Goal: Task Accomplishment & Management: Manage account settings

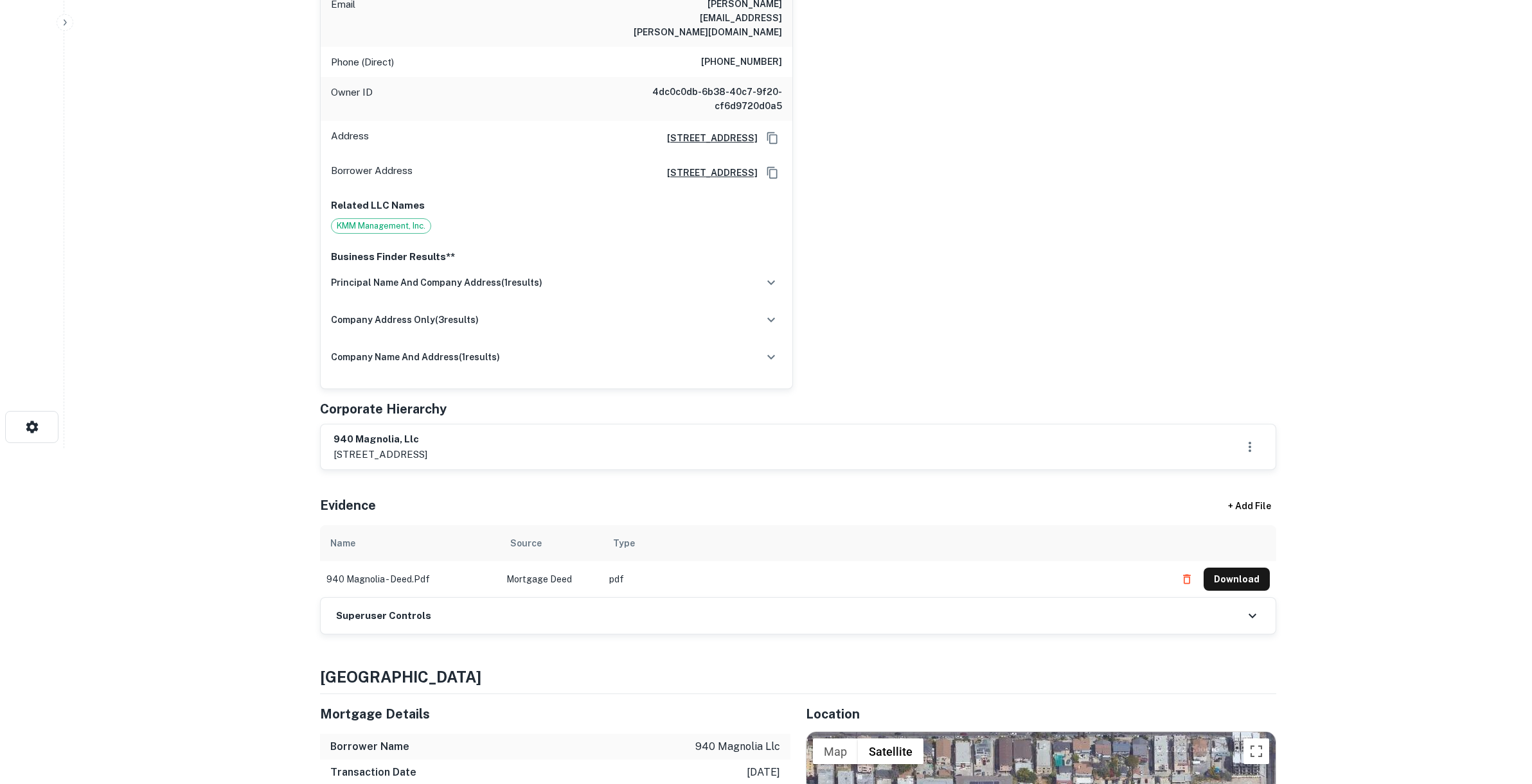
scroll to position [13, 0]
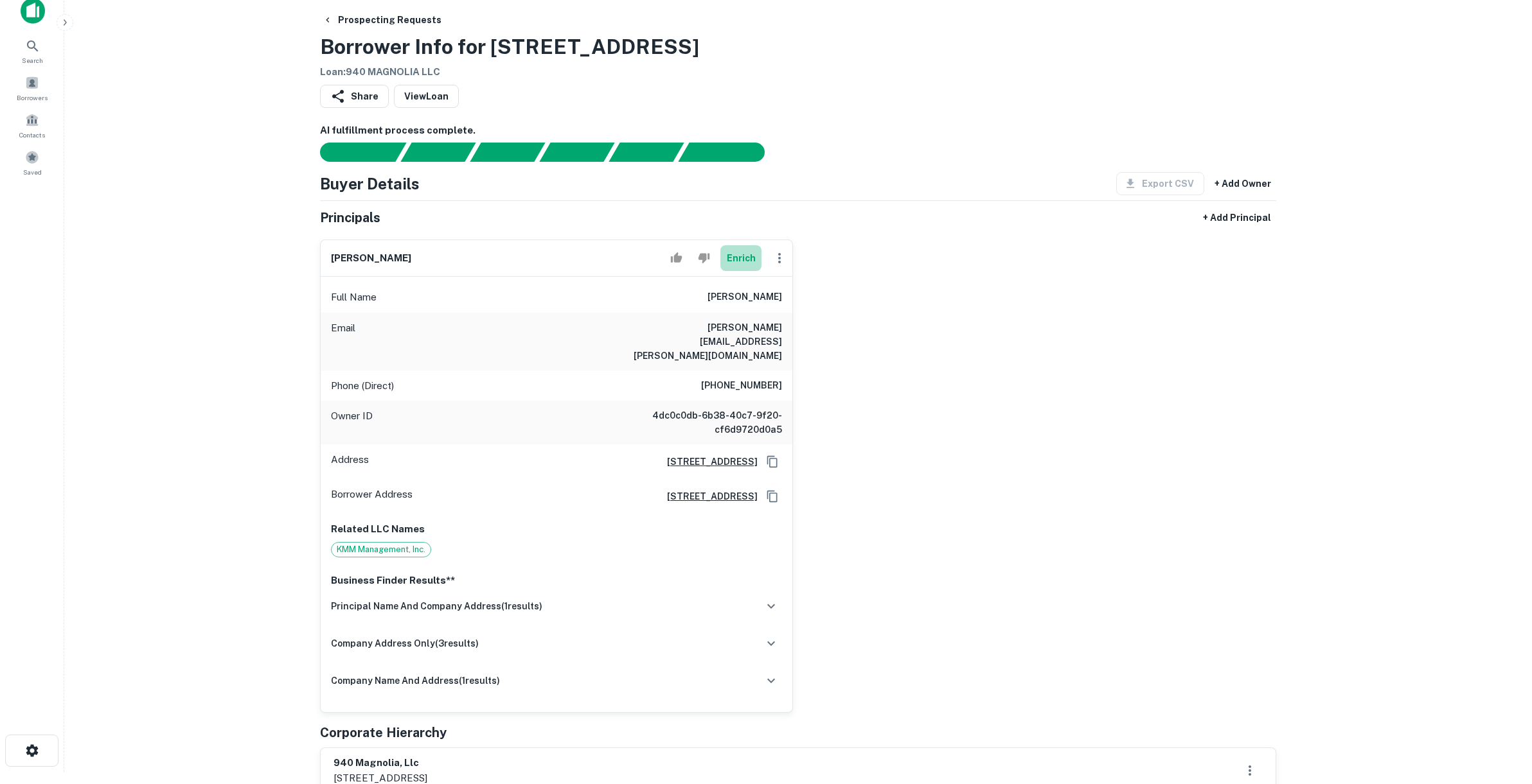
click at [742, 253] on button "Enrich" at bounding box center [741, 258] width 41 height 26
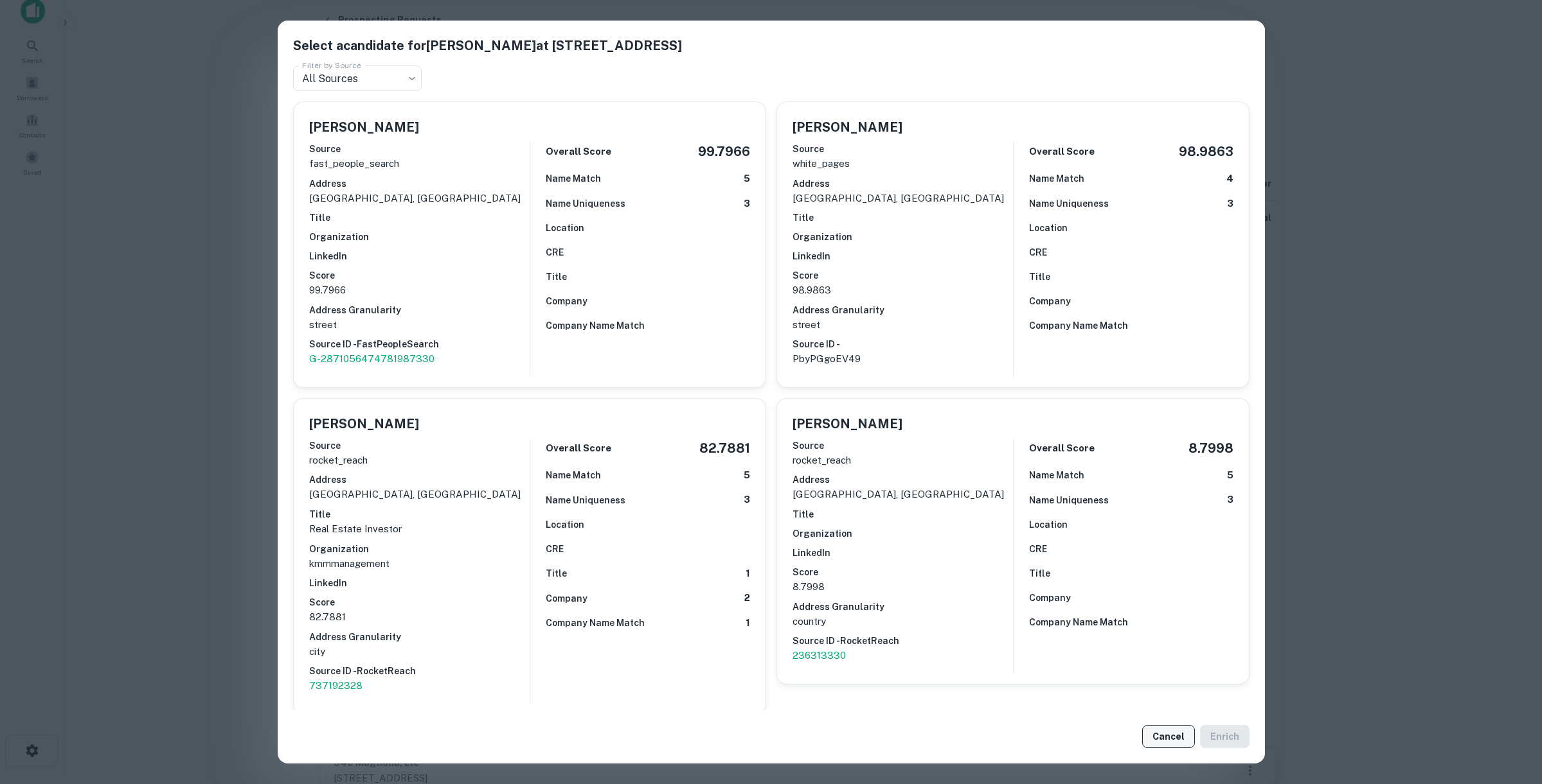
click at [1176, 737] on button "Cancel" at bounding box center [1168, 737] width 53 height 23
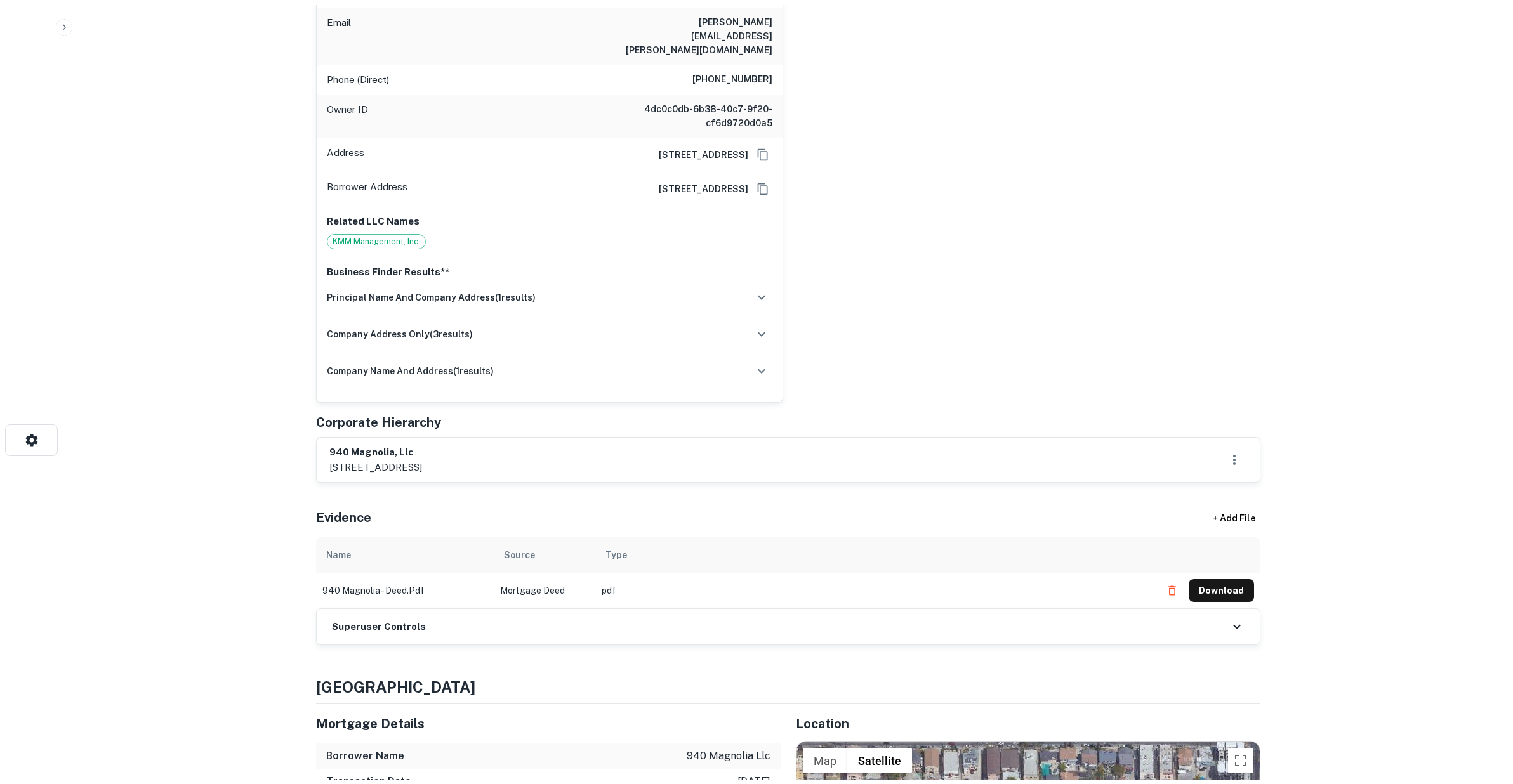
scroll to position [0, 0]
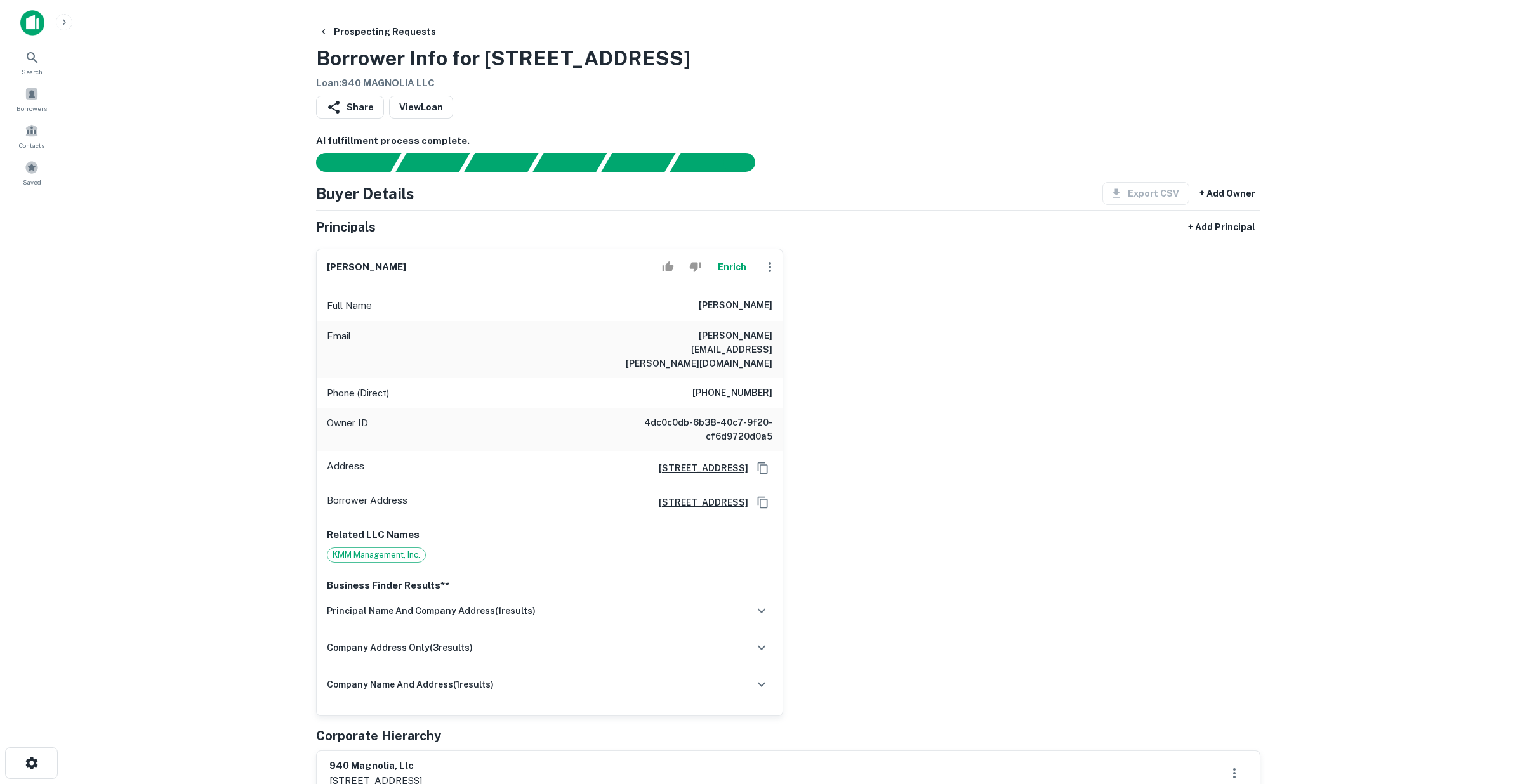
click at [223, 345] on main "Prospecting Requests Borrower Info for 940 Magnolia Ave Loan : 940 MAGNOLIA LLC…" at bounding box center [788, 392] width 1449 height 784
click at [1160, 356] on div "abraham stein Enrich Full Name abraham stein Email ione.stein@msn.com Phone (Di…" at bounding box center [783, 477] width 955 height 477
click at [1060, 103] on div "Share View Loan" at bounding box center [788, 110] width 944 height 28
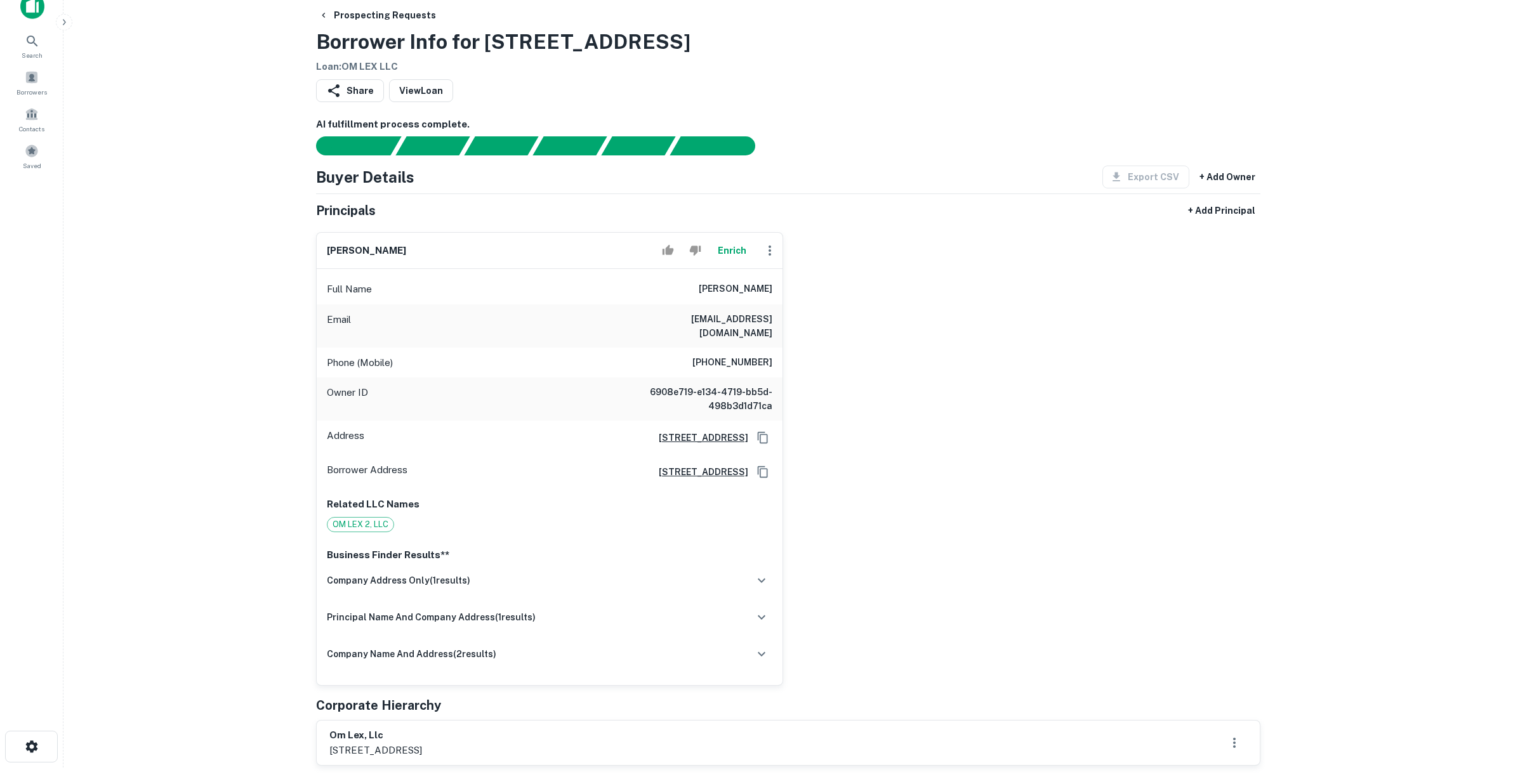
scroll to position [365, 0]
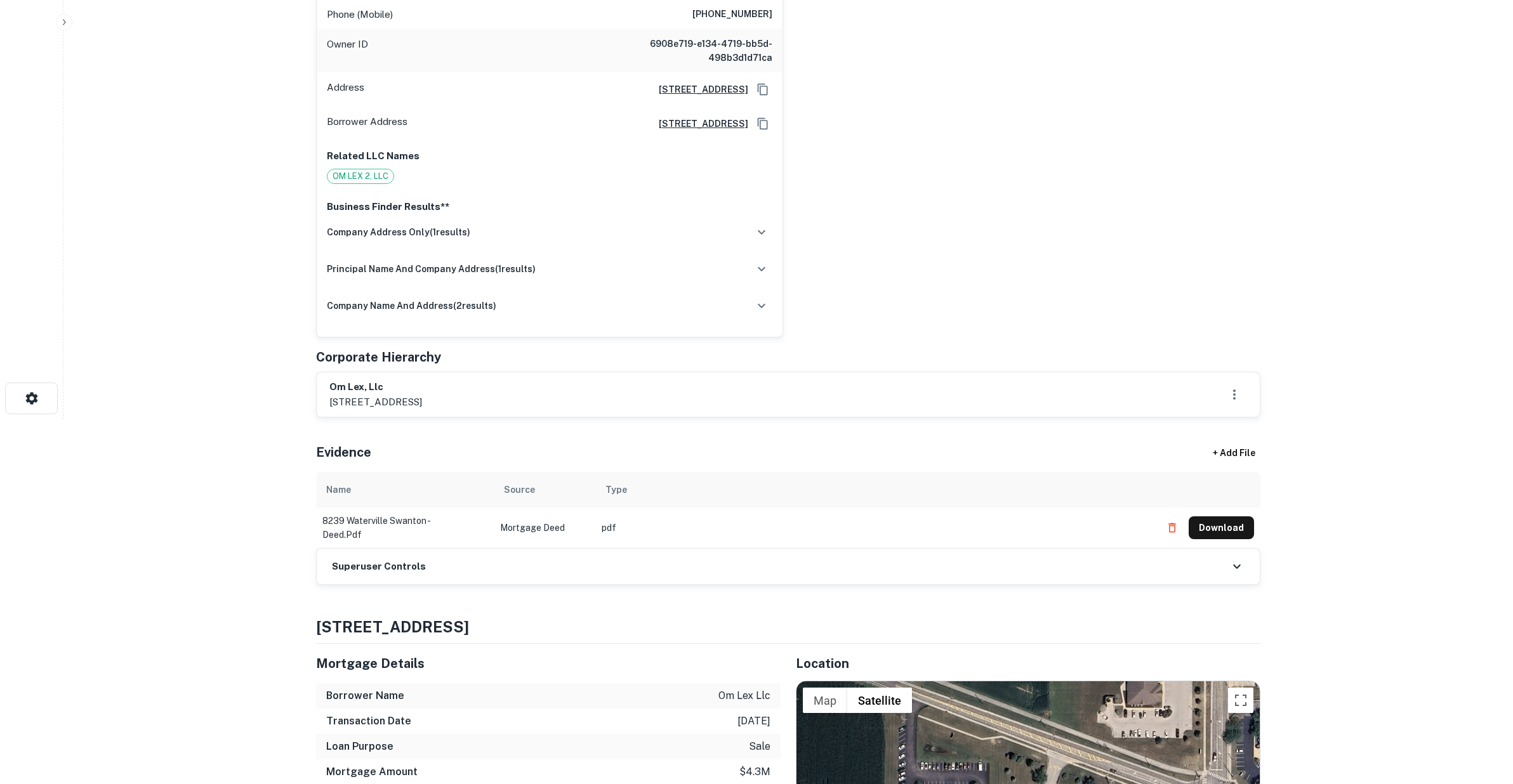
click at [190, 408] on main "Prospecting Requests Borrower Info for [STREET_ADDRESS] Loan : OM LEX LLC Share…" at bounding box center [788, 27] width 1449 height 784
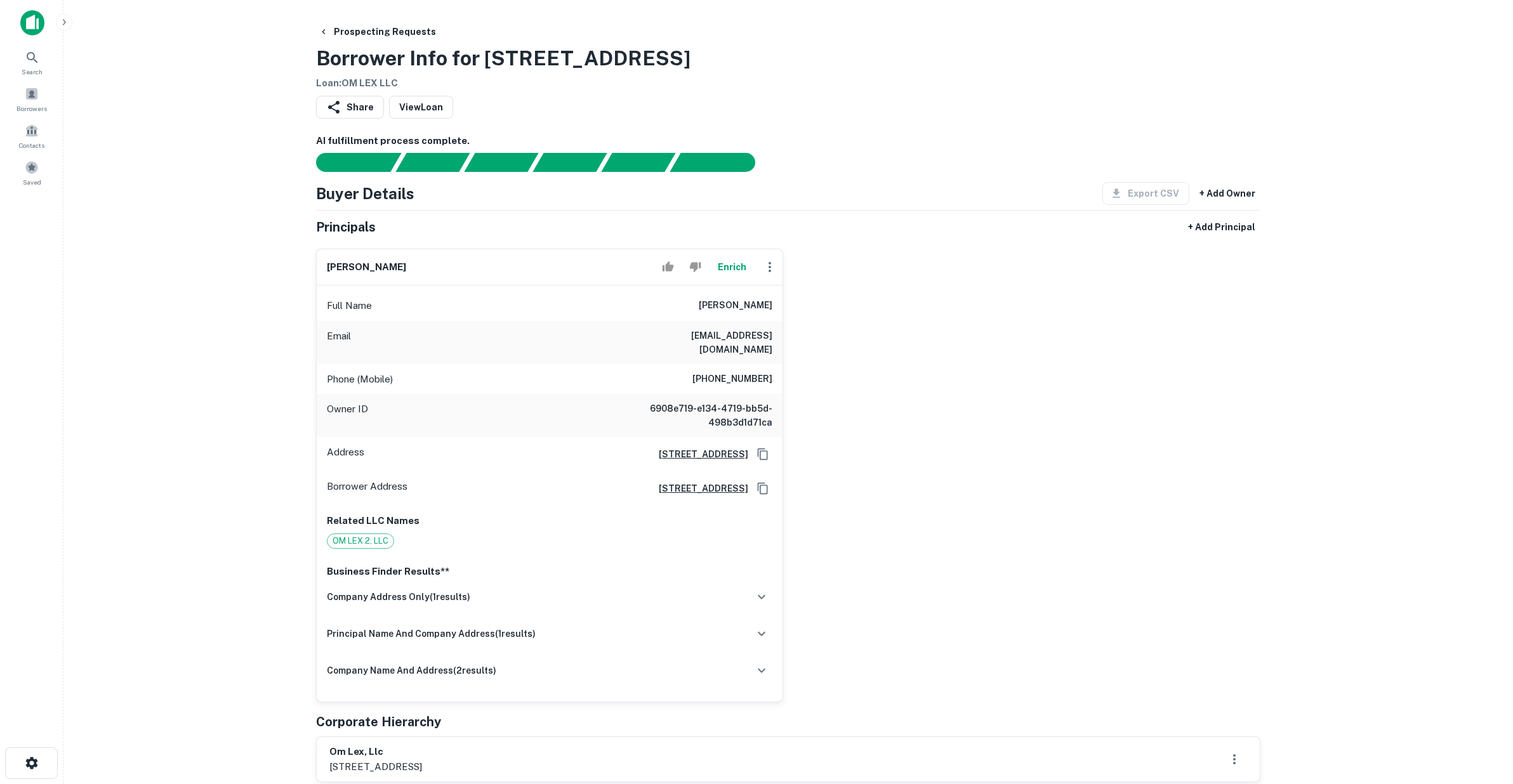
click at [259, 424] on main "Prospecting Requests Borrower Info for [STREET_ADDRESS] Loan : OM LEX LLC Share…" at bounding box center [788, 392] width 1449 height 784
